Goal: Task Accomplishment & Management: Complete application form

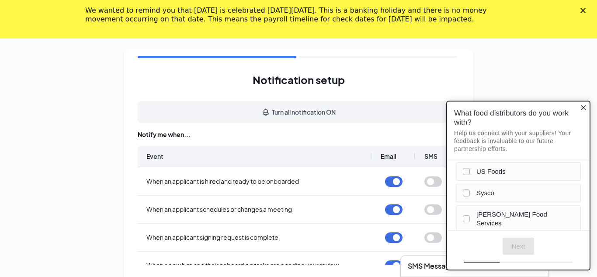
click at [583, 106] on icon "Close button" at bounding box center [583, 107] width 7 height 7
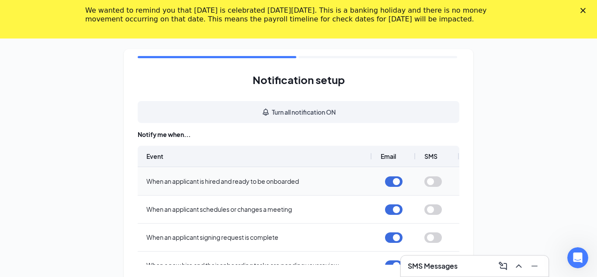
click at [433, 184] on div "Event Email SMS When an applicant is hired and ready to be onboarded When an ap…" at bounding box center [299, 205] width 322 height 119
click at [520, 267] on icon "ChevronUp" at bounding box center [518, 265] width 10 height 10
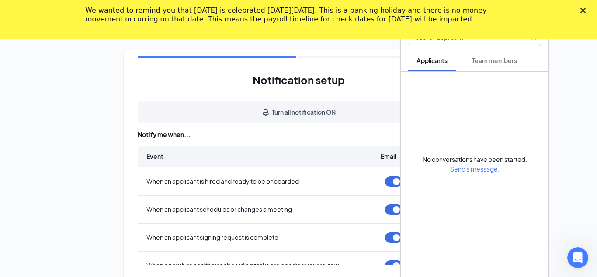
click at [556, 65] on div "Notification setup Turn all notification ON Notify me when... Event Email SMS W…" at bounding box center [298, 175] width 597 height 275
click at [582, 10] on icon "Close" at bounding box center [582, 10] width 5 height 5
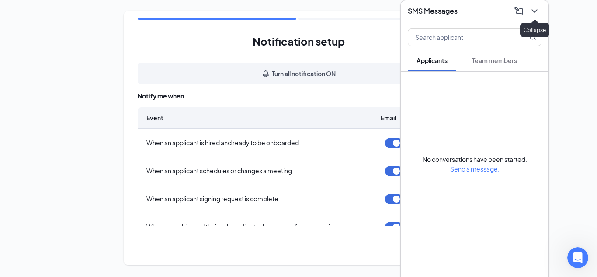
click at [537, 9] on icon "ChevronDown" at bounding box center [534, 10] width 6 height 3
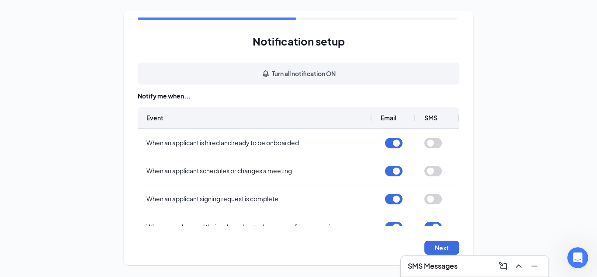
click at [508, 131] on div "Notification setup Turn all notification ON Notify me when... Event Email SMS W…" at bounding box center [298, 137] width 597 height 275
click at [556, 101] on div "Notification setup Turn all notification ON Notify me when... Event Email SMS W…" at bounding box center [298, 137] width 597 height 275
click at [463, 149] on div "Notification setup Turn all notification ON Notify me when... Event Email SMS W…" at bounding box center [299, 137] width 350 height 254
click at [440, 143] on button "button" at bounding box center [432, 143] width 17 height 10
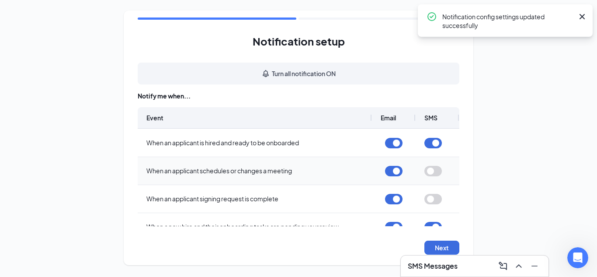
click at [433, 171] on button "button" at bounding box center [432, 171] width 17 height 10
click at [434, 201] on button "button" at bounding box center [432, 199] width 17 height 10
drag, startPoint x: 453, startPoint y: 208, endPoint x: 453, endPoint y: 162, distance: 45.9
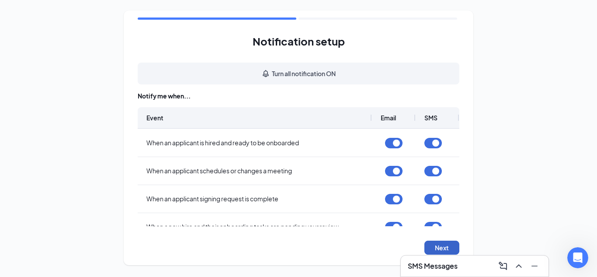
click at [440, 245] on button "Next" at bounding box center [441, 247] width 35 height 14
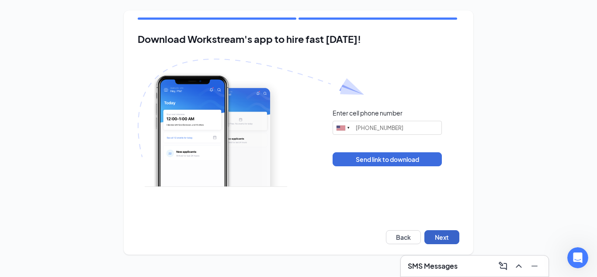
type input "[PHONE_NUMBER]"
click at [437, 237] on button "Next" at bounding box center [441, 237] width 35 height 14
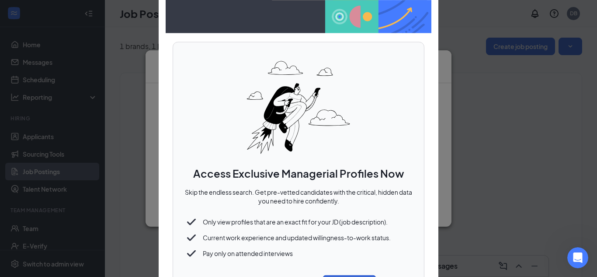
click at [389, 146] on div "Access Exclusive Managerial Profiles Now Skip the endless search. Get pre-vette…" at bounding box center [299, 172] width 252 height 261
click at [353, 90] on img at bounding box center [298, 107] width 109 height 109
